Goal: Find specific page/section: Find specific page/section

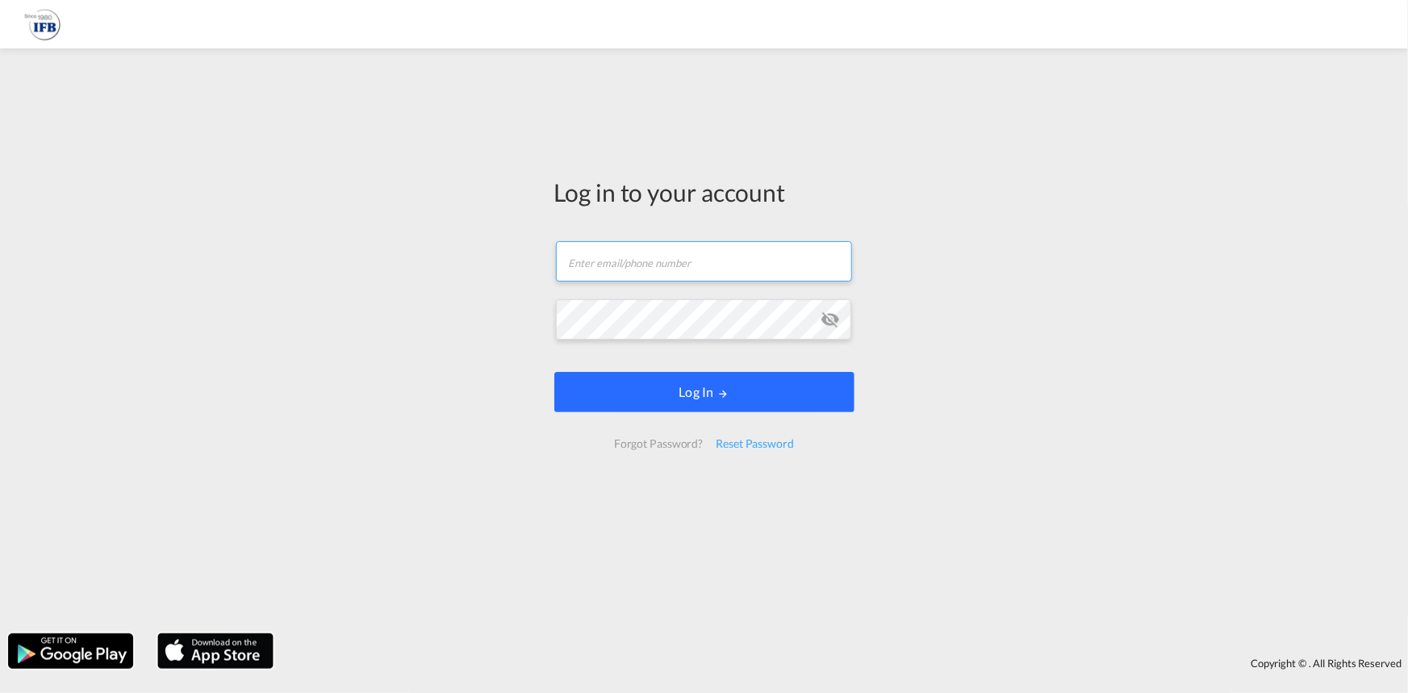
type input "[DOMAIN_NAME][EMAIL_ADDRESS][DOMAIN_NAME]"
click at [700, 395] on button "Log In" at bounding box center [704, 392] width 300 height 40
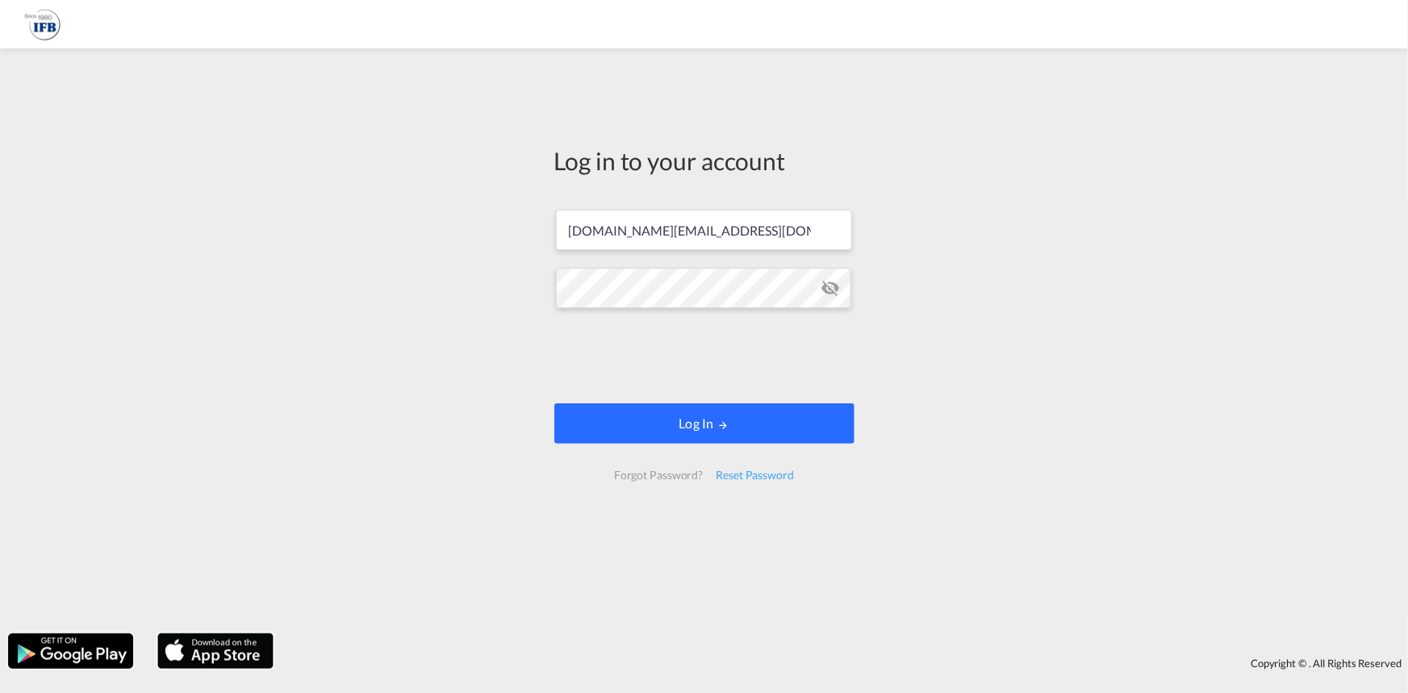
click at [738, 437] on button "Log In" at bounding box center [704, 423] width 300 height 40
